Goal: Navigation & Orientation: Find specific page/section

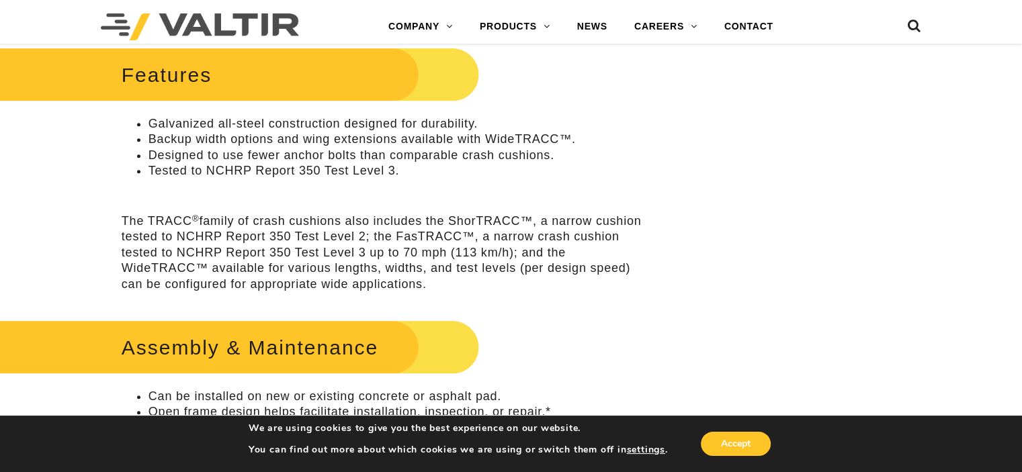
scroll to position [470, 0]
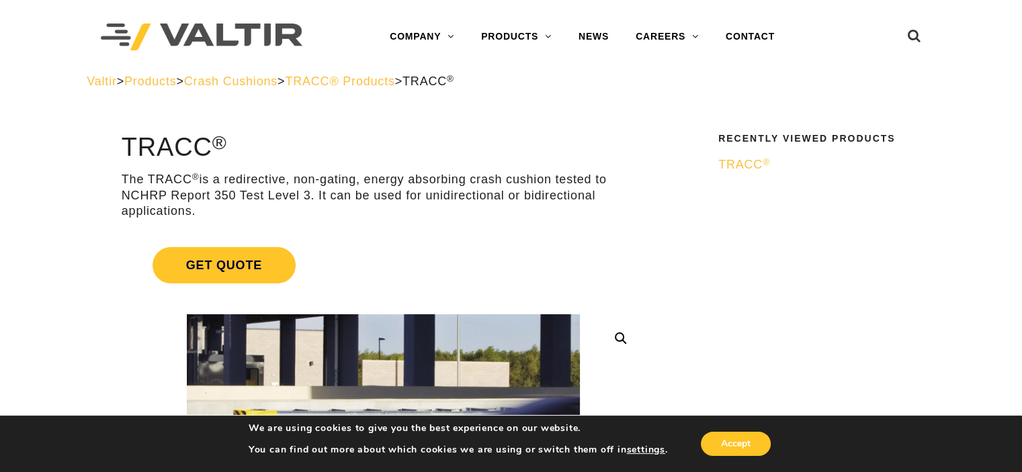
click at [394, 83] on span "TRACC® Products" at bounding box center [339, 81] width 109 height 13
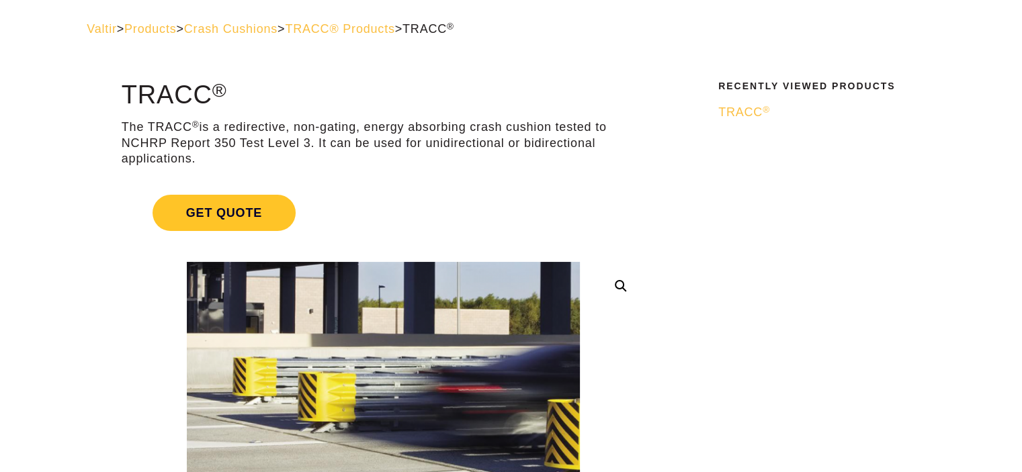
scroll to position [67, 0]
